Goal: Task Accomplishment & Management: Use online tool/utility

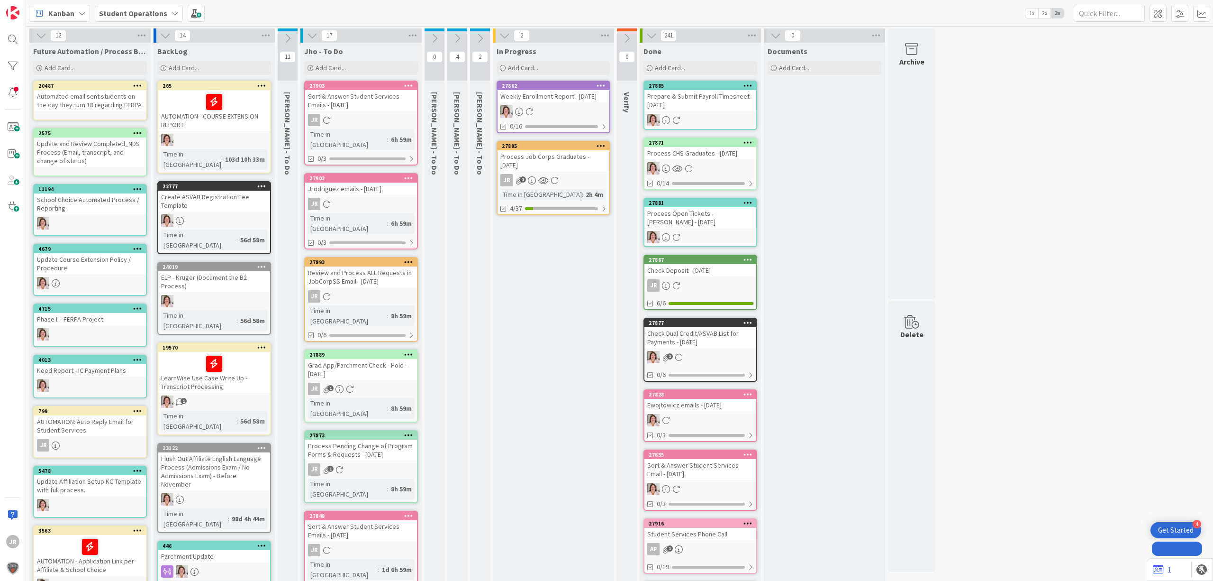
click at [562, 61] on div "Add Card..." at bounding box center [554, 68] width 114 height 14
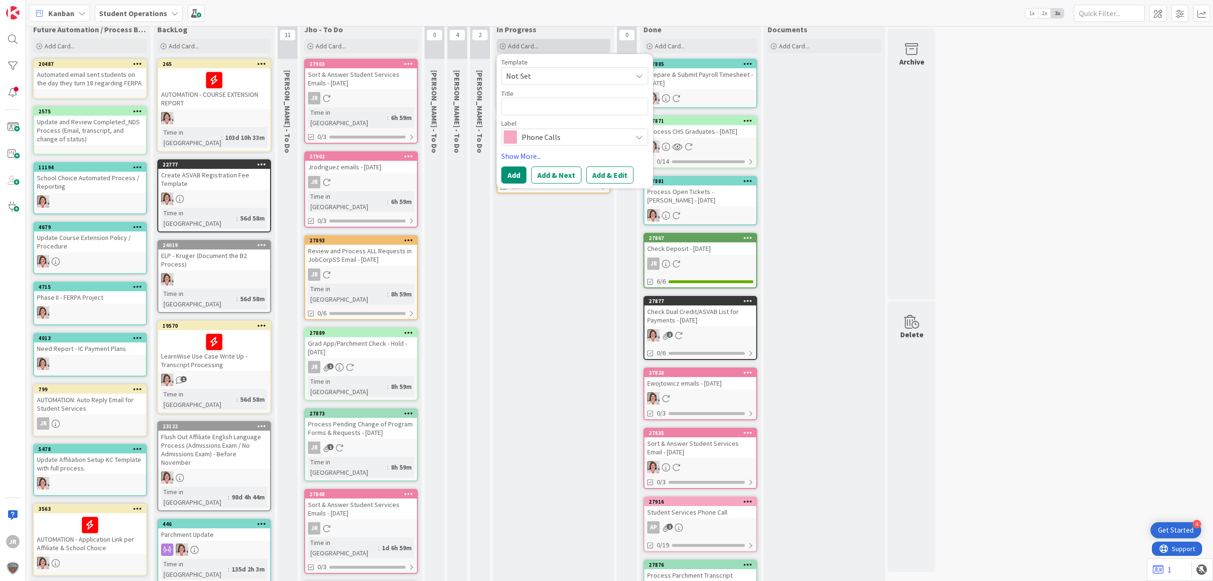
click at [567, 71] on span "Not Set" at bounding box center [565, 76] width 119 height 12
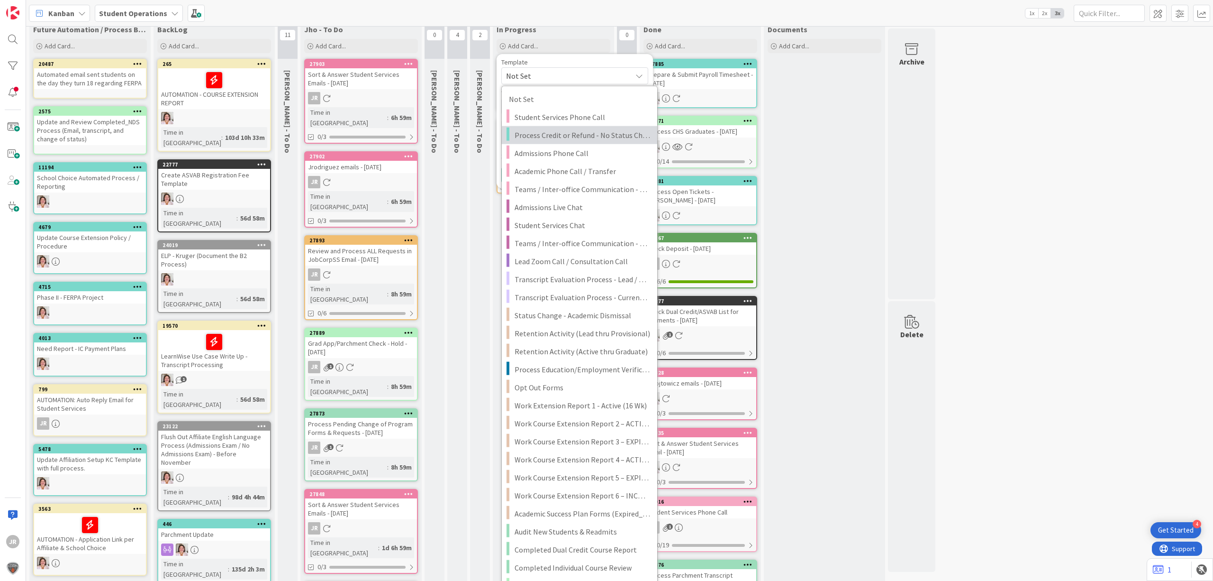
click at [573, 128] on link "Process Credit or Refund - No Status Change" at bounding box center [579, 135] width 155 height 18
type textarea "x"
type textarea "Process Credit or Refund - No Status Change"
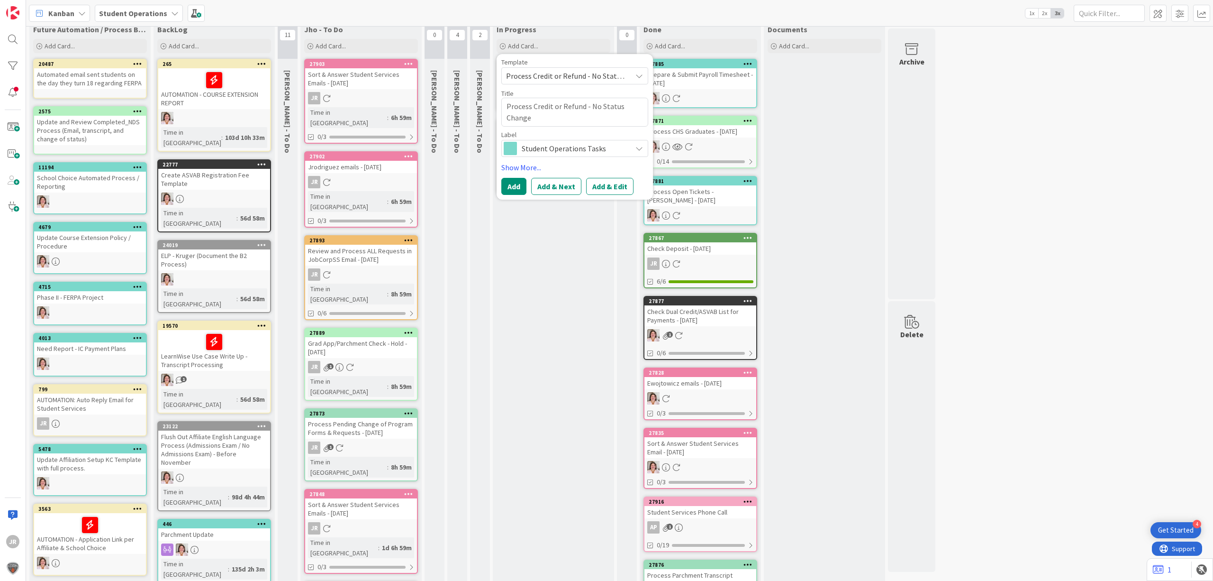
click at [571, 78] on span "Process Credit or Refund - No Status Change" at bounding box center [565, 76] width 119 height 12
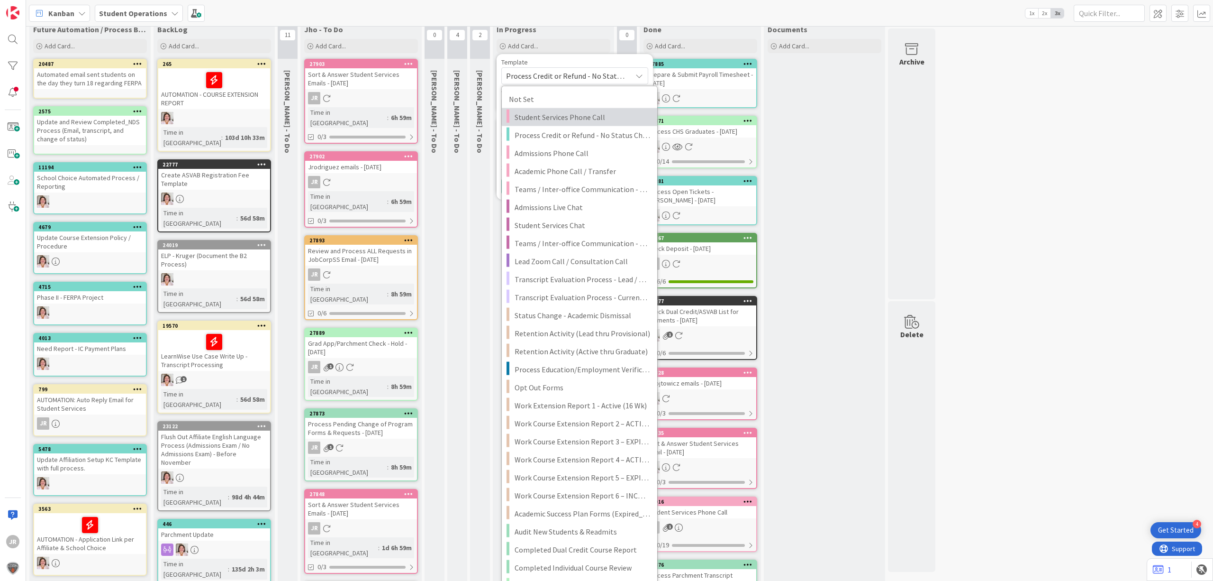
click at [575, 112] on span "Student Services Phone Call" at bounding box center [583, 117] width 136 height 12
type textarea "x"
type textarea "Student Services Phone Call"
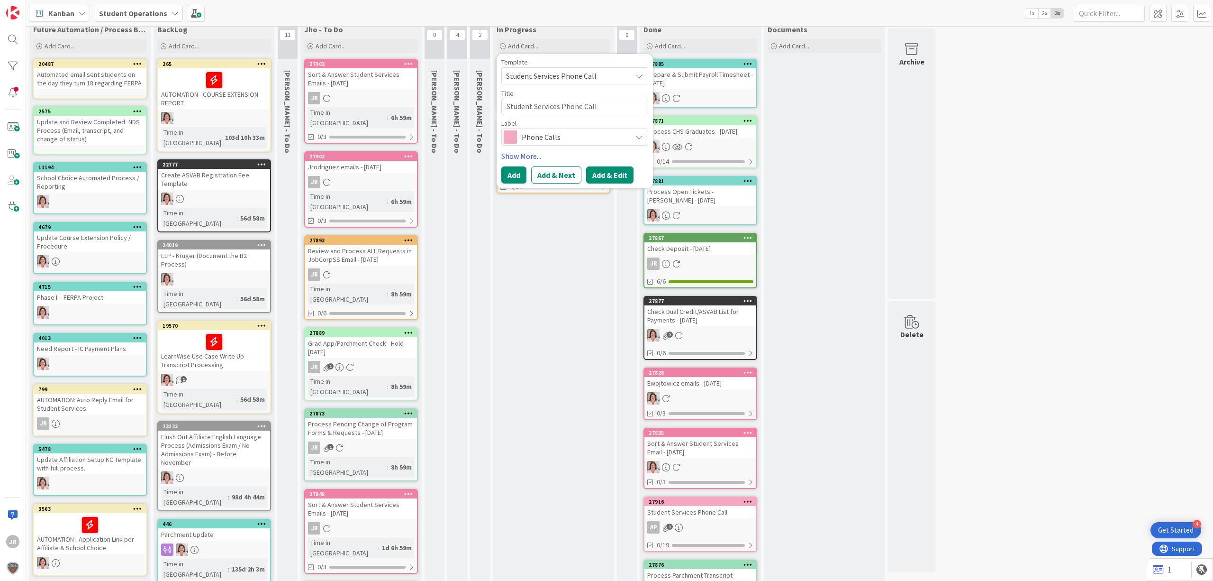
click at [607, 171] on button "Add & Edit" at bounding box center [609, 174] width 47 height 17
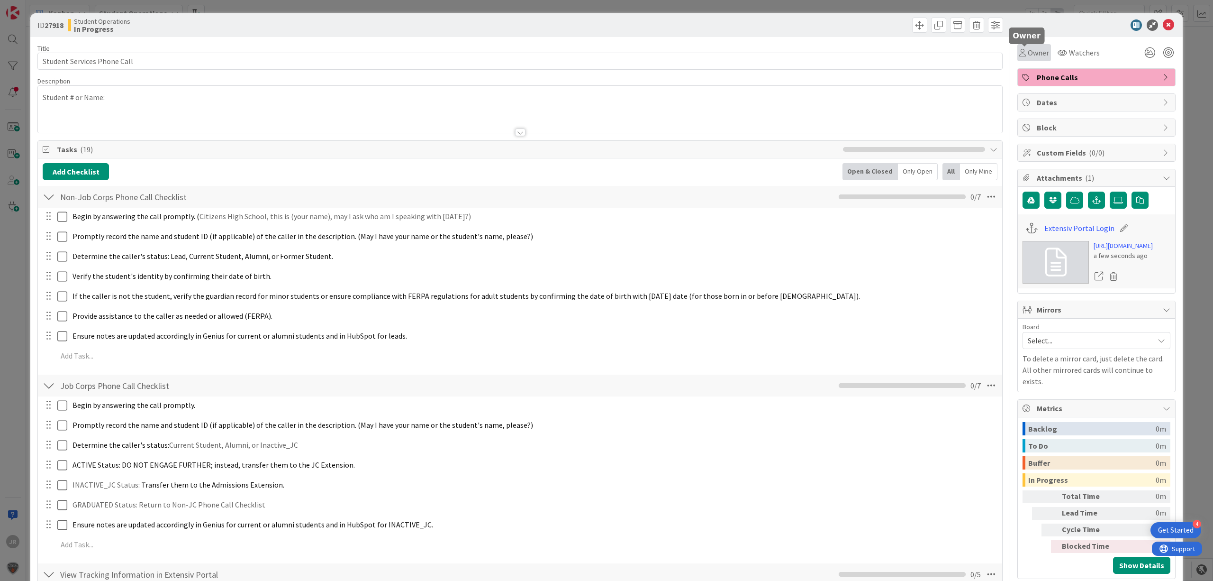
click at [1030, 56] on span "Owner" at bounding box center [1038, 52] width 21 height 11
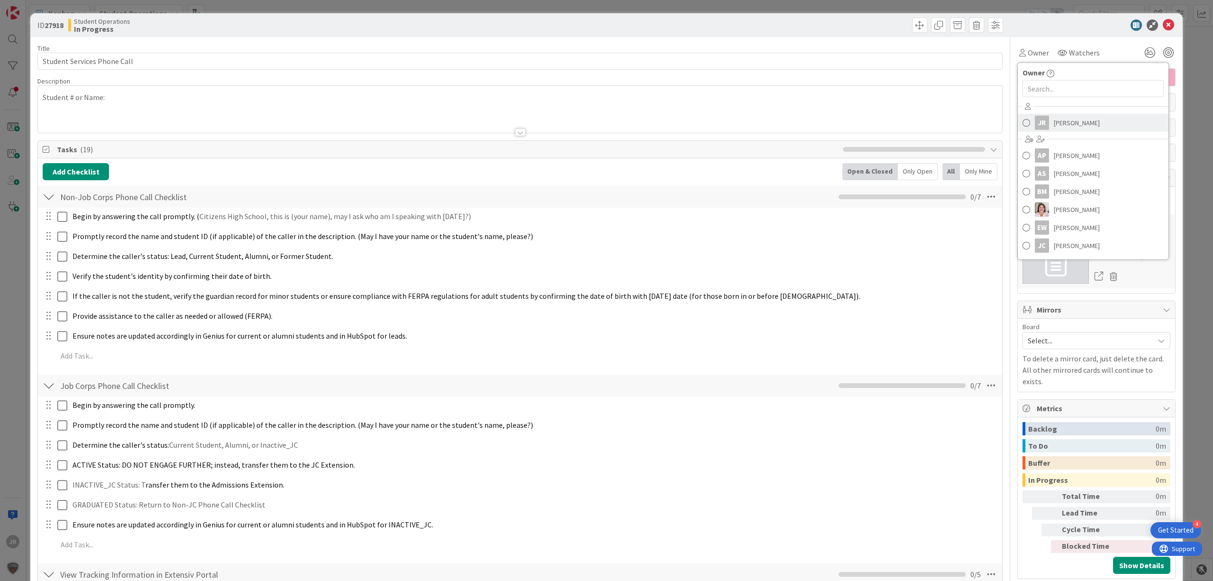
click at [1054, 119] on span "[PERSON_NAME]" at bounding box center [1077, 123] width 46 height 14
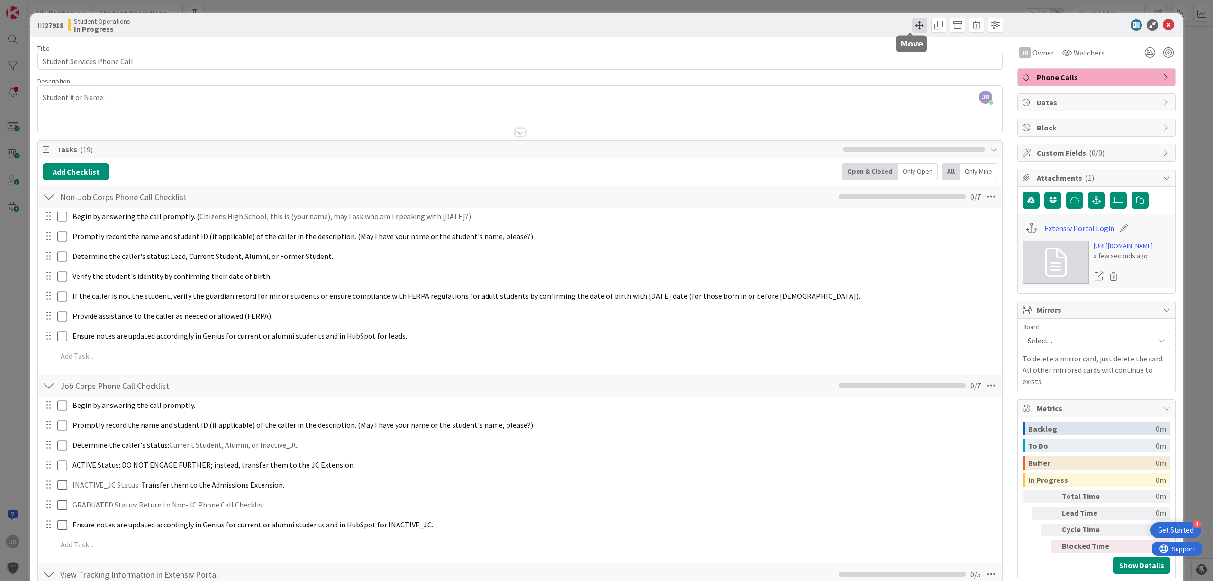
click at [912, 26] on span at bounding box center [919, 25] width 15 height 15
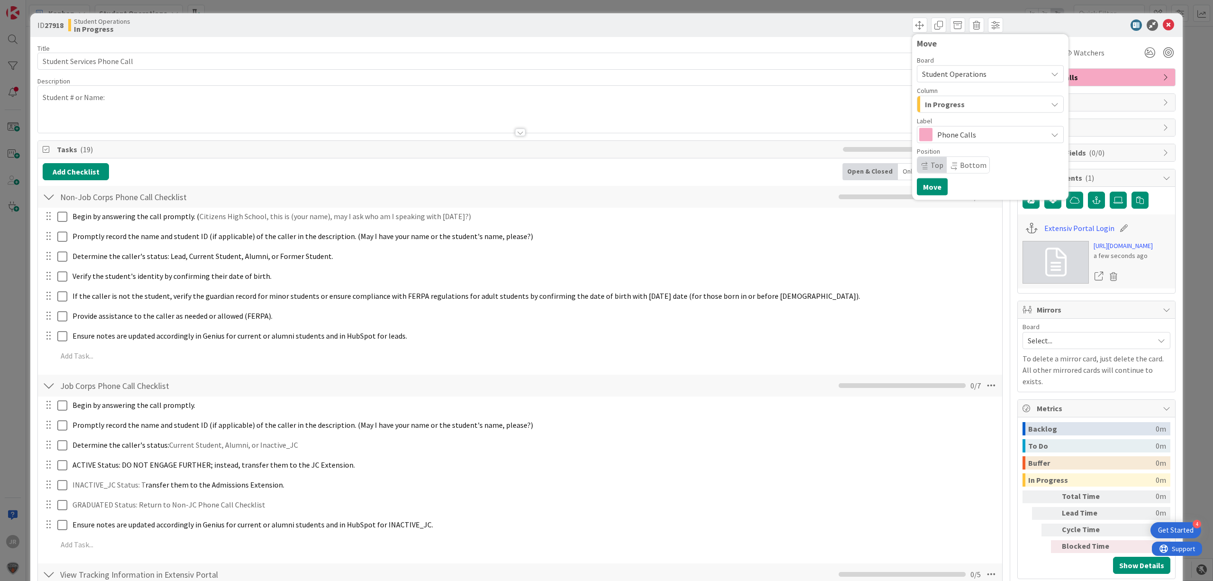
click at [787, 105] on div "JR [PERSON_NAME] just joined Student # or Name:" at bounding box center [520, 109] width 965 height 47
